Goal: Use online tool/utility: Use online tool/utility

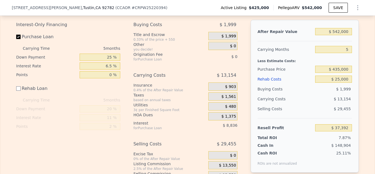
scroll to position [858, 0]
click at [341, 31] on input "$ 542,000" at bounding box center [333, 32] width 37 height 7
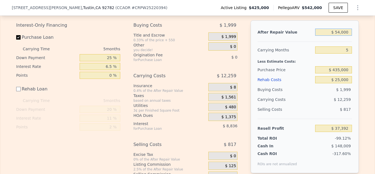
type input "$ 549,000"
type input "$ 44,007"
type input "$ 549,000"
click at [367, 56] on div "Edit the assumptions in yellow boxes. Input profit to calculate an offer price.…" at bounding box center [187, 94] width 374 height 193
click at [339, 80] on input "$ 25,000" at bounding box center [333, 79] width 37 height 7
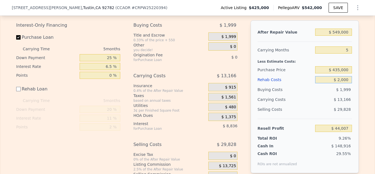
type input "$ 000"
type input "$ 69,007"
type input "$ 30,000"
type input "$ 39,007"
type input "$ 30,000"
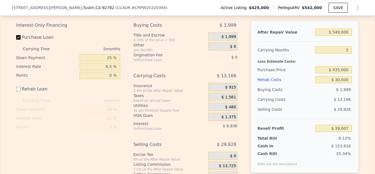
click at [366, 71] on div "Edit the assumptions in yellow boxes. Input profit to calculate an offer price.…" at bounding box center [187, 94] width 374 height 193
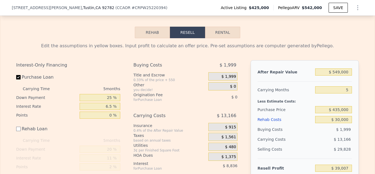
scroll to position [818, 0]
click at [229, 33] on button "Rental" at bounding box center [222, 33] width 35 height 12
select select "30"
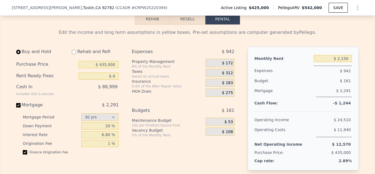
scroll to position [832, 0]
click at [350, 57] on input "$ 2,150" at bounding box center [333, 58] width 38 height 7
type input "$ 2,400"
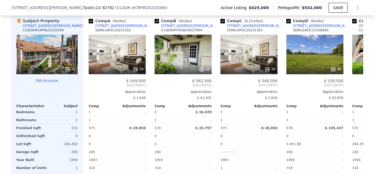
scroll to position [581, 0]
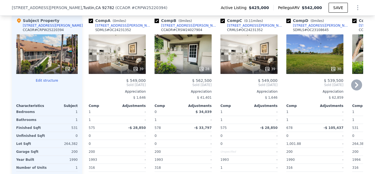
click at [122, 62] on div "39" at bounding box center [117, 54] width 57 height 40
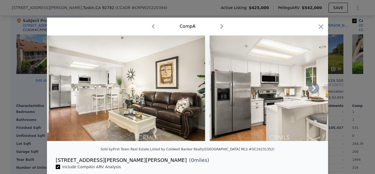
click at [313, 89] on icon at bounding box center [313, 87] width 3 height 5
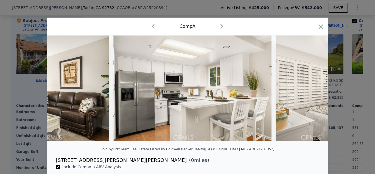
click at [313, 89] on img at bounding box center [355, 87] width 158 height 105
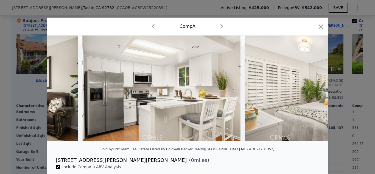
scroll to position [0, 132]
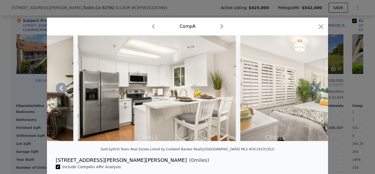
click at [313, 89] on icon at bounding box center [313, 87] width 3 height 5
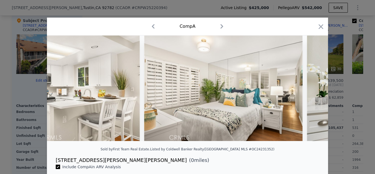
scroll to position [0, 263]
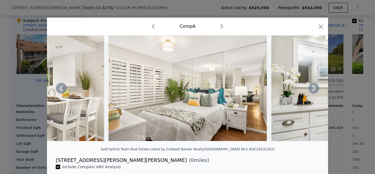
click at [313, 90] on icon at bounding box center [313, 87] width 3 height 5
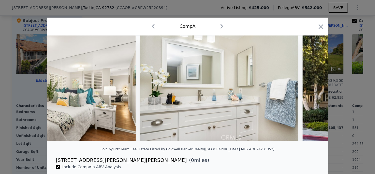
scroll to position [0, 395]
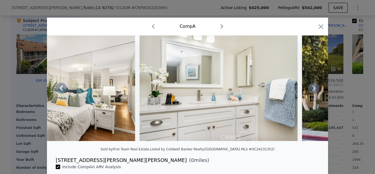
click at [313, 90] on icon at bounding box center [313, 87] width 3 height 5
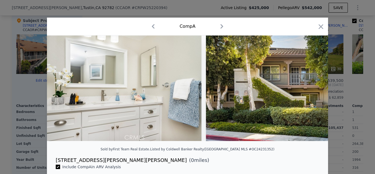
scroll to position [0, 527]
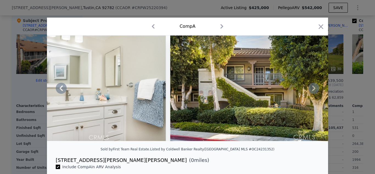
click at [313, 90] on icon at bounding box center [313, 87] width 3 height 5
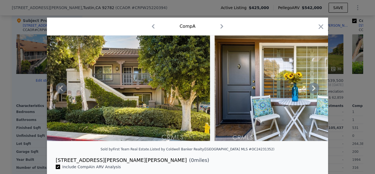
click at [313, 90] on icon at bounding box center [313, 87] width 3 height 5
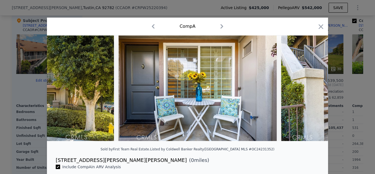
scroll to position [0, 790]
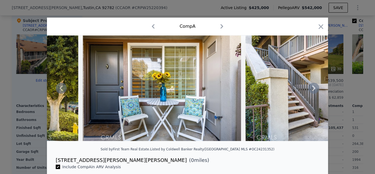
click at [312, 90] on icon at bounding box center [313, 87] width 3 height 5
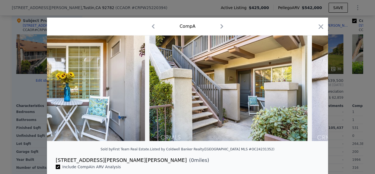
scroll to position [0, 922]
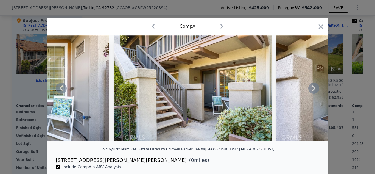
click at [312, 90] on icon at bounding box center [313, 87] width 3 height 5
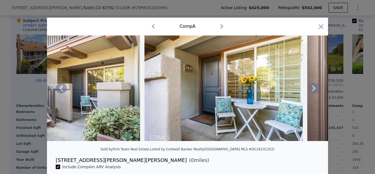
click at [312, 90] on icon at bounding box center [313, 87] width 3 height 5
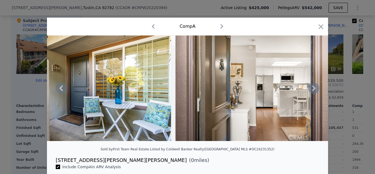
click at [312, 90] on icon at bounding box center [313, 87] width 3 height 5
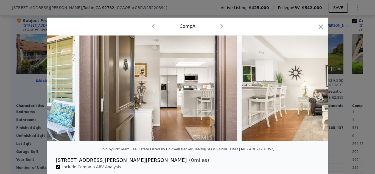
scroll to position [0, 1317]
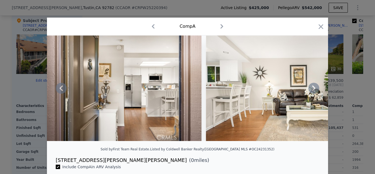
click at [312, 90] on icon at bounding box center [313, 87] width 3 height 5
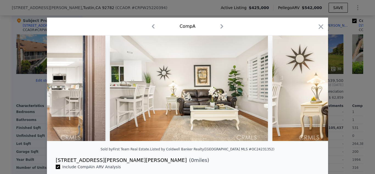
scroll to position [0, 1449]
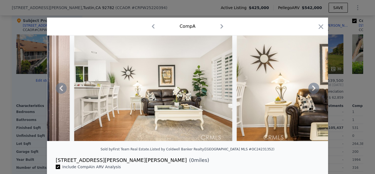
click at [312, 90] on icon at bounding box center [313, 87] width 3 height 5
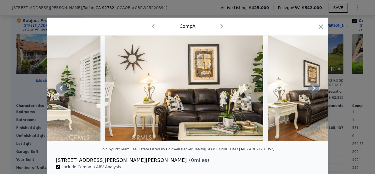
click at [312, 90] on icon at bounding box center [313, 87] width 3 height 5
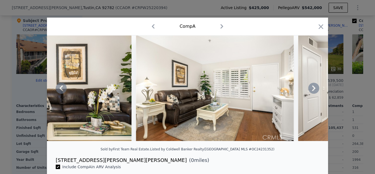
click at [312, 90] on icon at bounding box center [313, 87] width 3 height 5
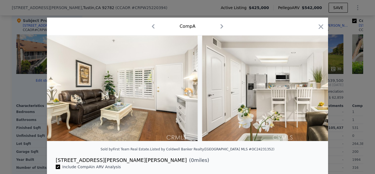
scroll to position [0, 1844]
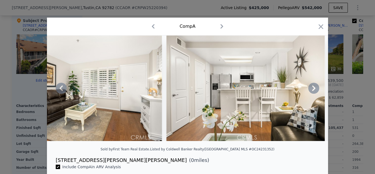
click at [312, 90] on icon at bounding box center [313, 87] width 3 height 5
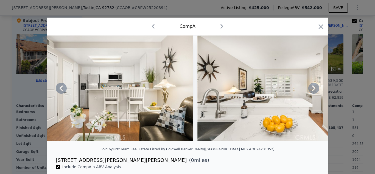
click at [312, 90] on icon at bounding box center [313, 87] width 3 height 5
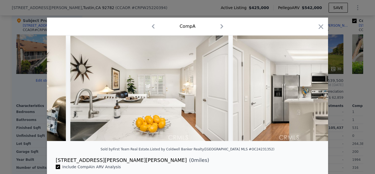
scroll to position [0, 2107]
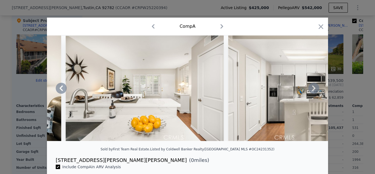
click at [312, 90] on icon at bounding box center [313, 87] width 3 height 5
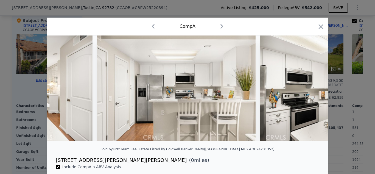
scroll to position [0, 2239]
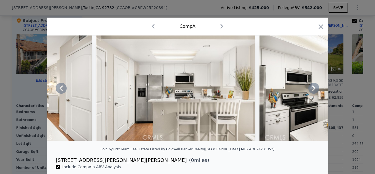
click at [312, 90] on icon at bounding box center [313, 87] width 3 height 5
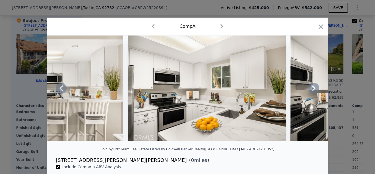
click at [312, 90] on icon at bounding box center [313, 87] width 3 height 5
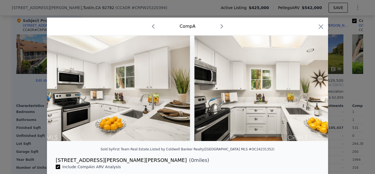
scroll to position [0, 2502]
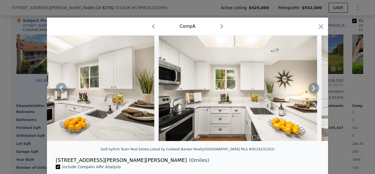
click at [312, 90] on icon at bounding box center [313, 87] width 3 height 5
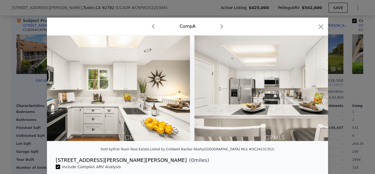
scroll to position [0, 2634]
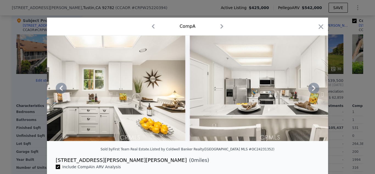
click at [312, 90] on icon at bounding box center [313, 87] width 3 height 5
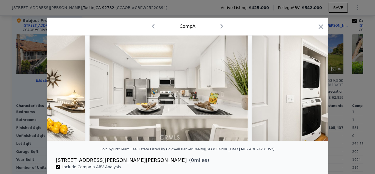
scroll to position [0, 2765]
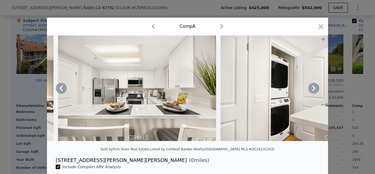
click at [315, 89] on icon at bounding box center [313, 88] width 11 height 11
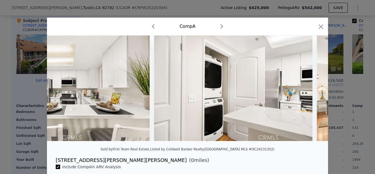
scroll to position [0, 2897]
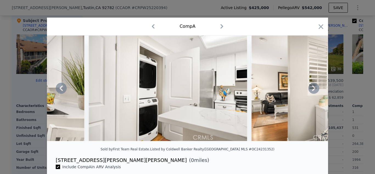
click at [315, 89] on icon at bounding box center [313, 88] width 11 height 11
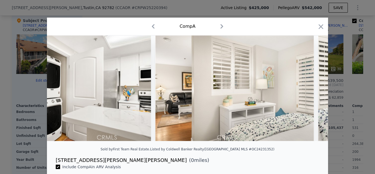
scroll to position [0, 3029]
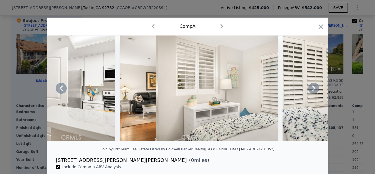
click at [315, 90] on icon at bounding box center [313, 88] width 11 height 11
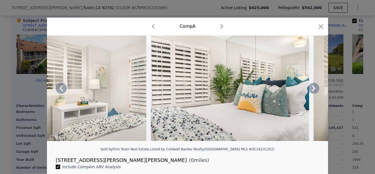
click at [315, 90] on icon at bounding box center [313, 88] width 11 height 11
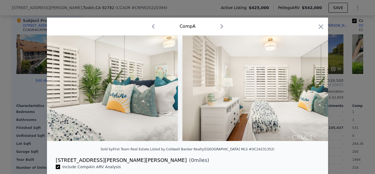
scroll to position [0, 3292]
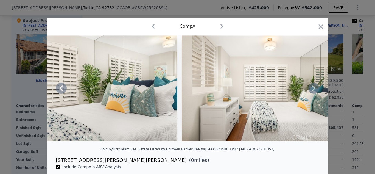
click at [315, 90] on icon at bounding box center [313, 88] width 11 height 11
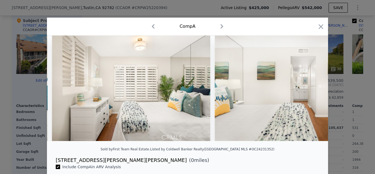
scroll to position [0, 3424]
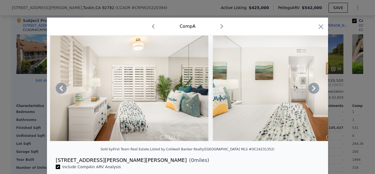
click at [315, 90] on icon at bounding box center [313, 88] width 11 height 11
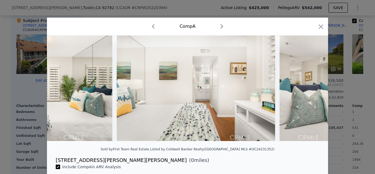
scroll to position [0, 3555]
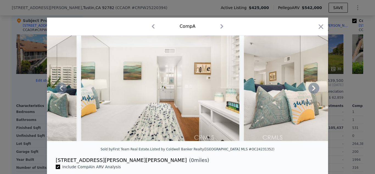
click at [315, 90] on icon at bounding box center [313, 88] width 11 height 11
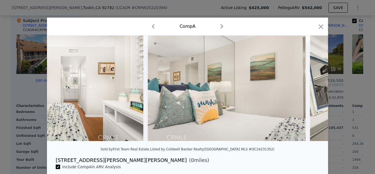
scroll to position [0, 3687]
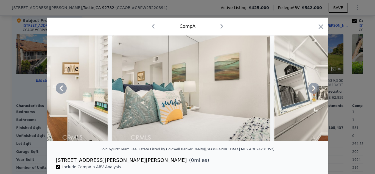
click at [315, 90] on icon at bounding box center [313, 88] width 11 height 11
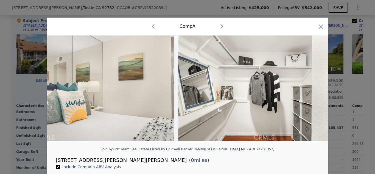
scroll to position [0, 3819]
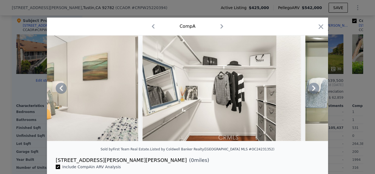
click at [315, 90] on icon at bounding box center [313, 88] width 11 height 11
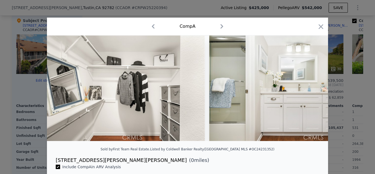
scroll to position [0, 3951]
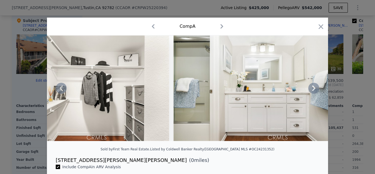
click at [315, 90] on icon at bounding box center [313, 88] width 11 height 11
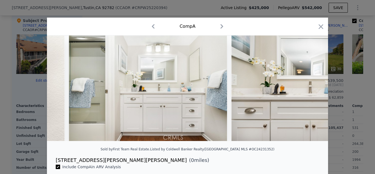
scroll to position [0, 4082]
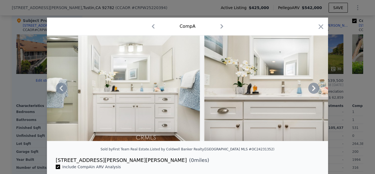
click at [315, 90] on icon at bounding box center [313, 88] width 11 height 11
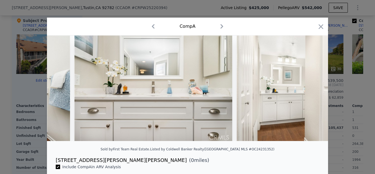
scroll to position [0, 4214]
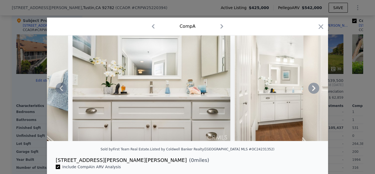
click at [315, 90] on icon at bounding box center [313, 88] width 11 height 11
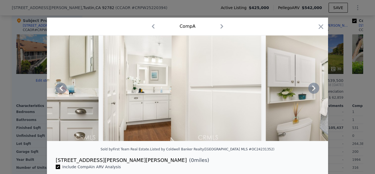
click at [315, 90] on icon at bounding box center [313, 88] width 11 height 11
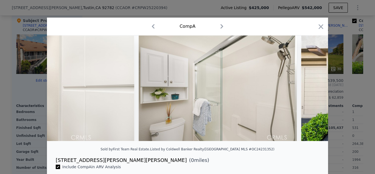
scroll to position [0, 4477]
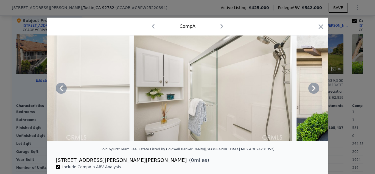
click at [315, 91] on icon at bounding box center [313, 88] width 11 height 11
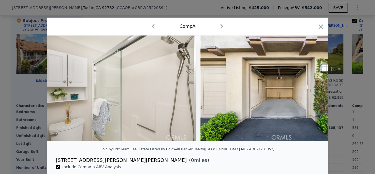
scroll to position [0, 4609]
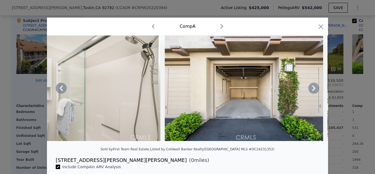
click at [314, 89] on icon at bounding box center [313, 88] width 11 height 11
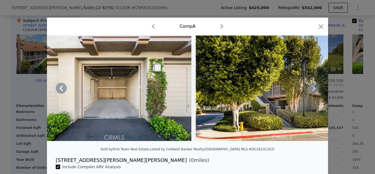
click at [314, 89] on icon at bounding box center [313, 88] width 11 height 11
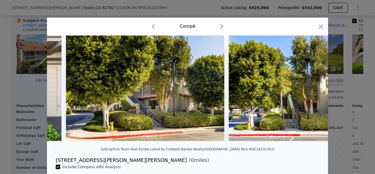
scroll to position [0, 4872]
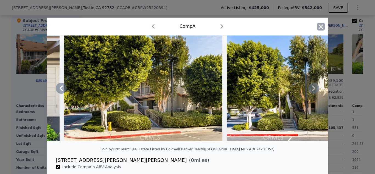
click at [323, 26] on icon "button" at bounding box center [321, 27] width 8 height 8
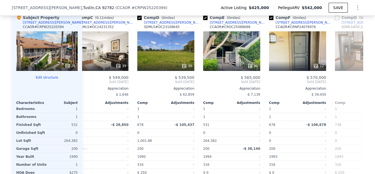
scroll to position [0, 149]
click at [232, 50] on div "41" at bounding box center [231, 51] width 57 height 40
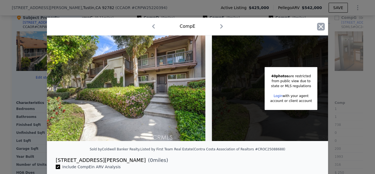
click at [322, 26] on icon "button" at bounding box center [321, 26] width 5 height 5
